Goal: Task Accomplishment & Management: Complete application form

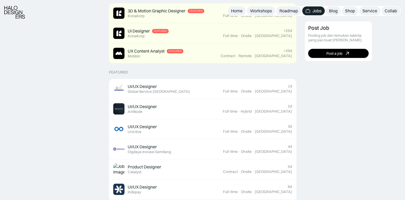
scroll to position [153, 0]
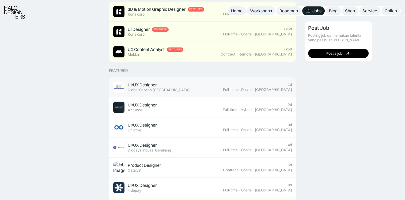
click at [141, 83] on div "UI/UX Designer" at bounding box center [142, 85] width 29 height 6
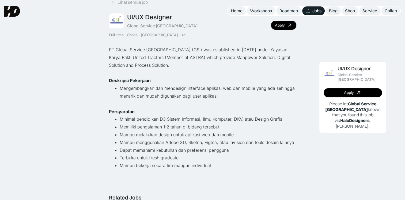
scroll to position [26, 0]
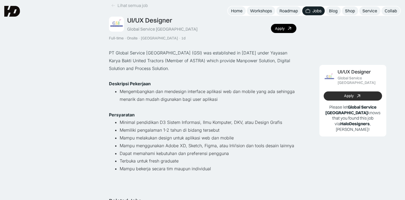
click at [335, 92] on link "Apply" at bounding box center [353, 95] width 58 height 9
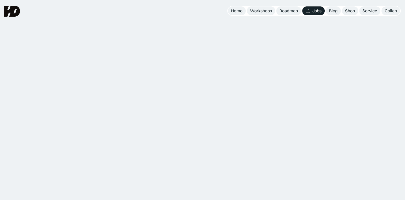
scroll to position [163, 0]
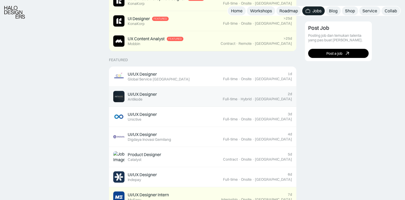
click at [141, 93] on div "UI/UX Designer" at bounding box center [142, 94] width 29 height 6
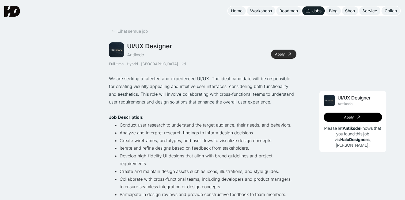
click at [289, 55] on icon at bounding box center [290, 54] width 8 height 8
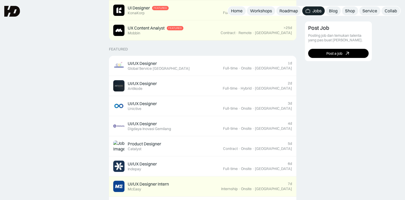
scroll to position [163, 0]
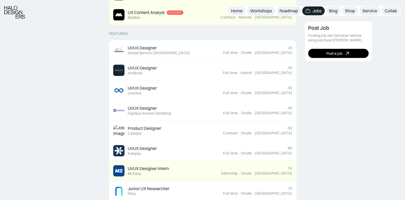
scroll to position [190, 0]
